Goal: Register for event/course

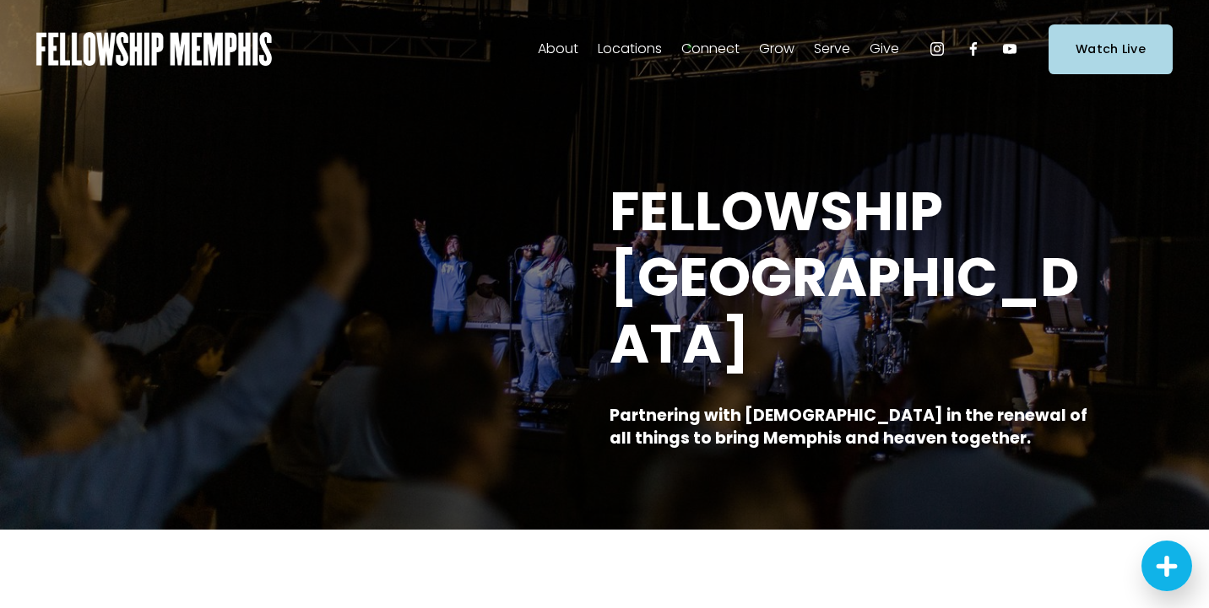
click at [0, 0] on span "Events" at bounding box center [0, 0] width 0 height 0
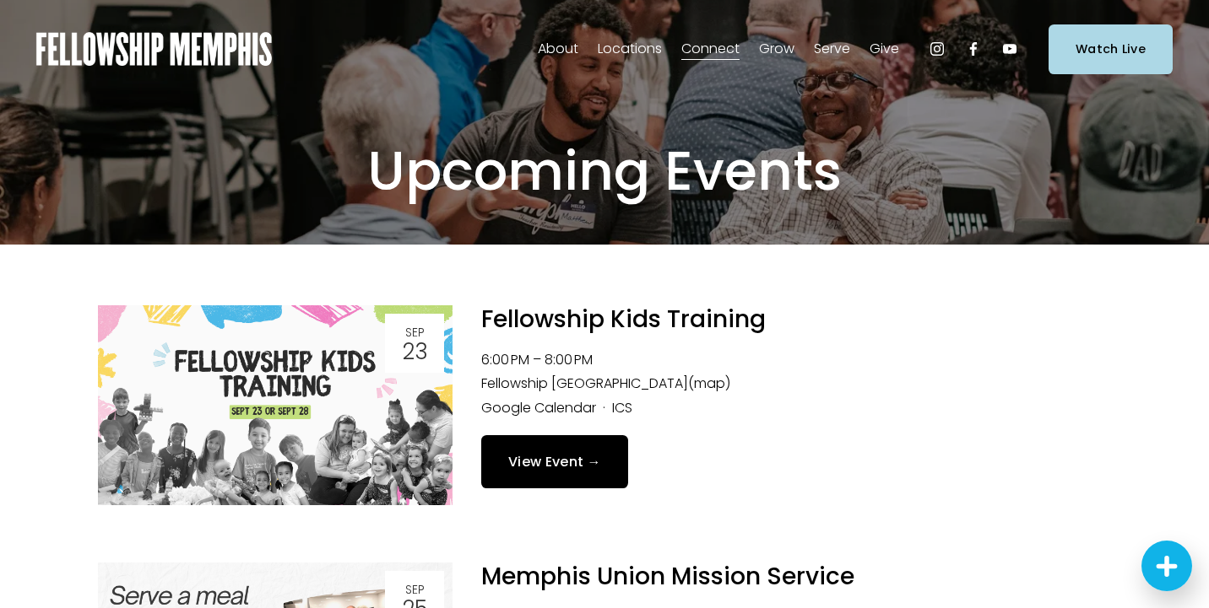
click at [534, 464] on link "View Event →" at bounding box center [554, 461] width 147 height 53
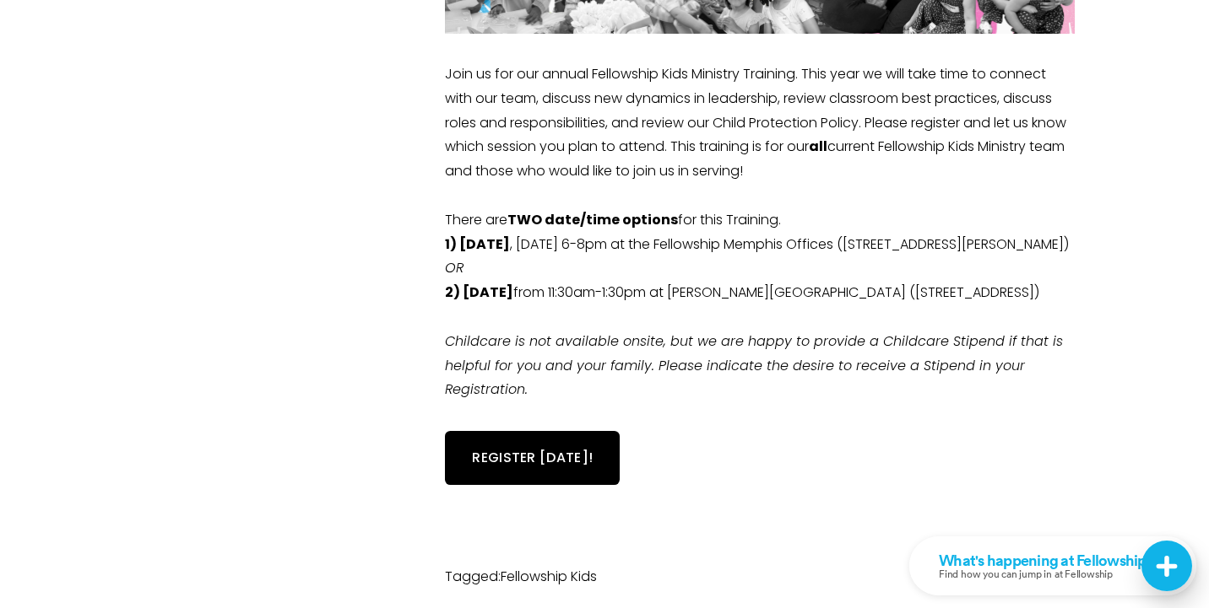
scroll to position [548, 0]
